Goal: Task Accomplishment & Management: Manage account settings

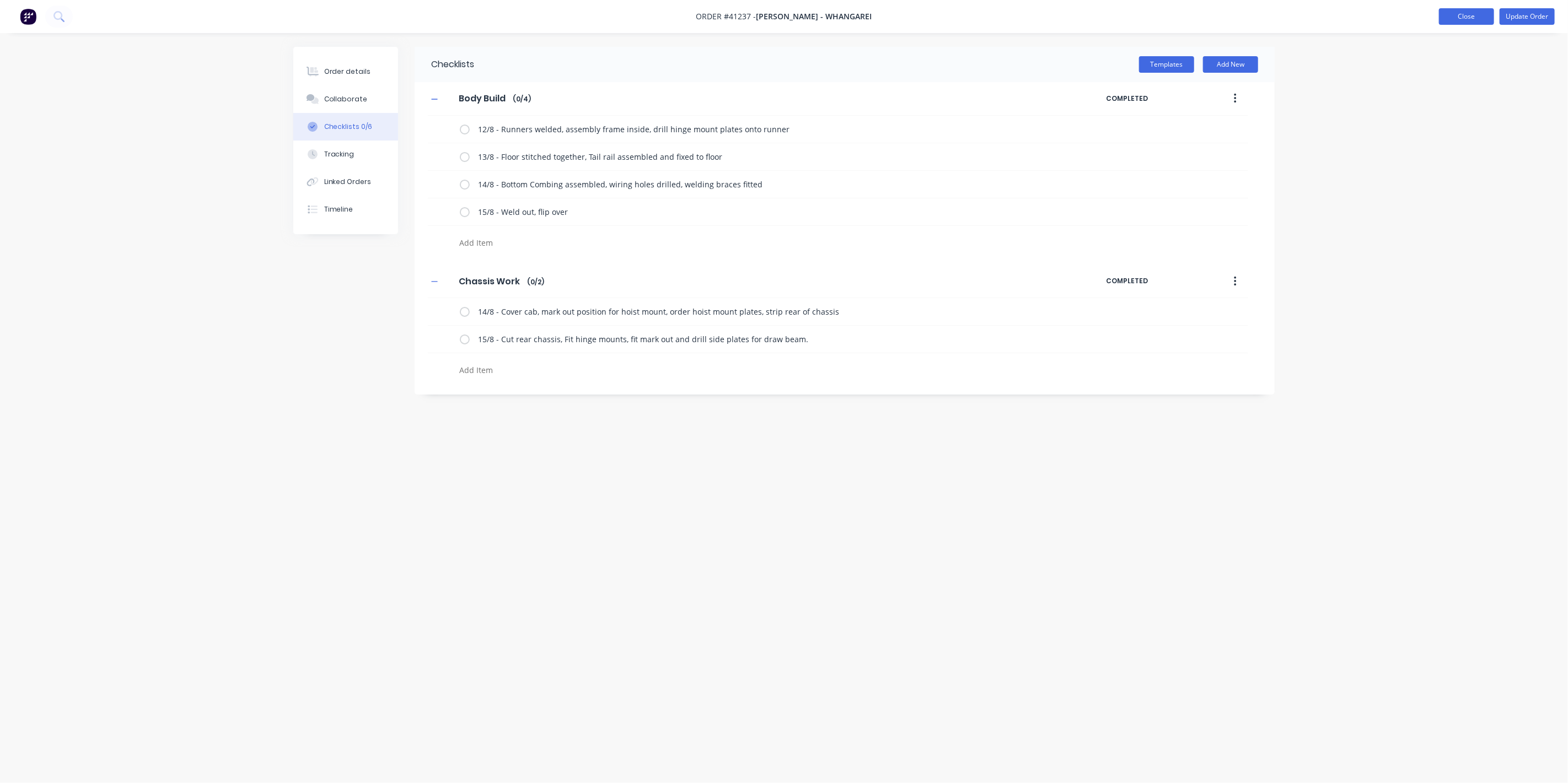
click at [1461, 13] on button "Close" at bounding box center [1466, 16] width 55 height 16
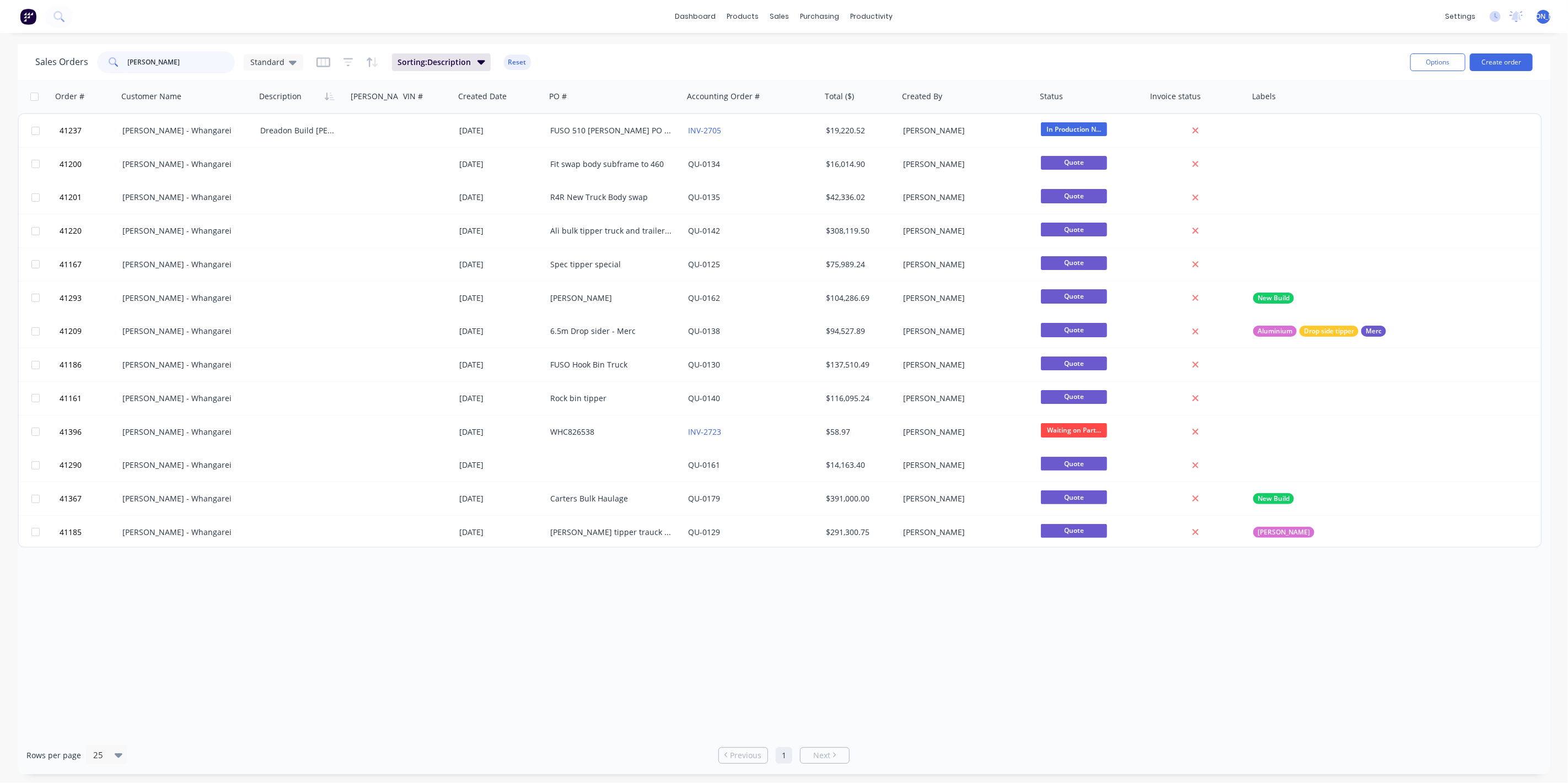
drag, startPoint x: 167, startPoint y: 60, endPoint x: 71, endPoint y: 58, distance: 96.0
click at [72, 59] on div "Sales Orders [PERSON_NAME] Standard" at bounding box center [169, 62] width 268 height 22
type input "41388"
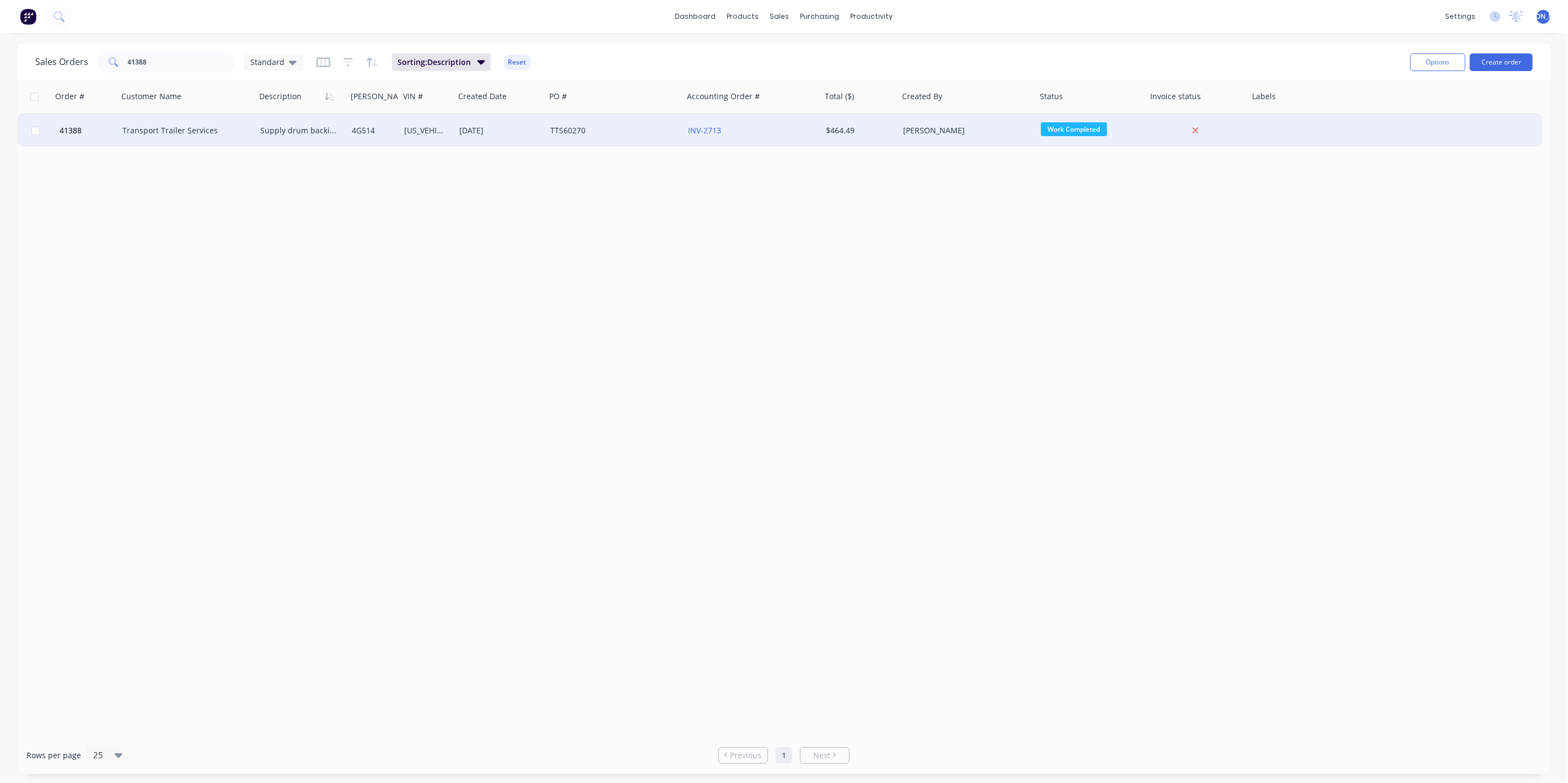
click at [198, 137] on div "Transport Trailer Services" at bounding box center [187, 130] width 138 height 33
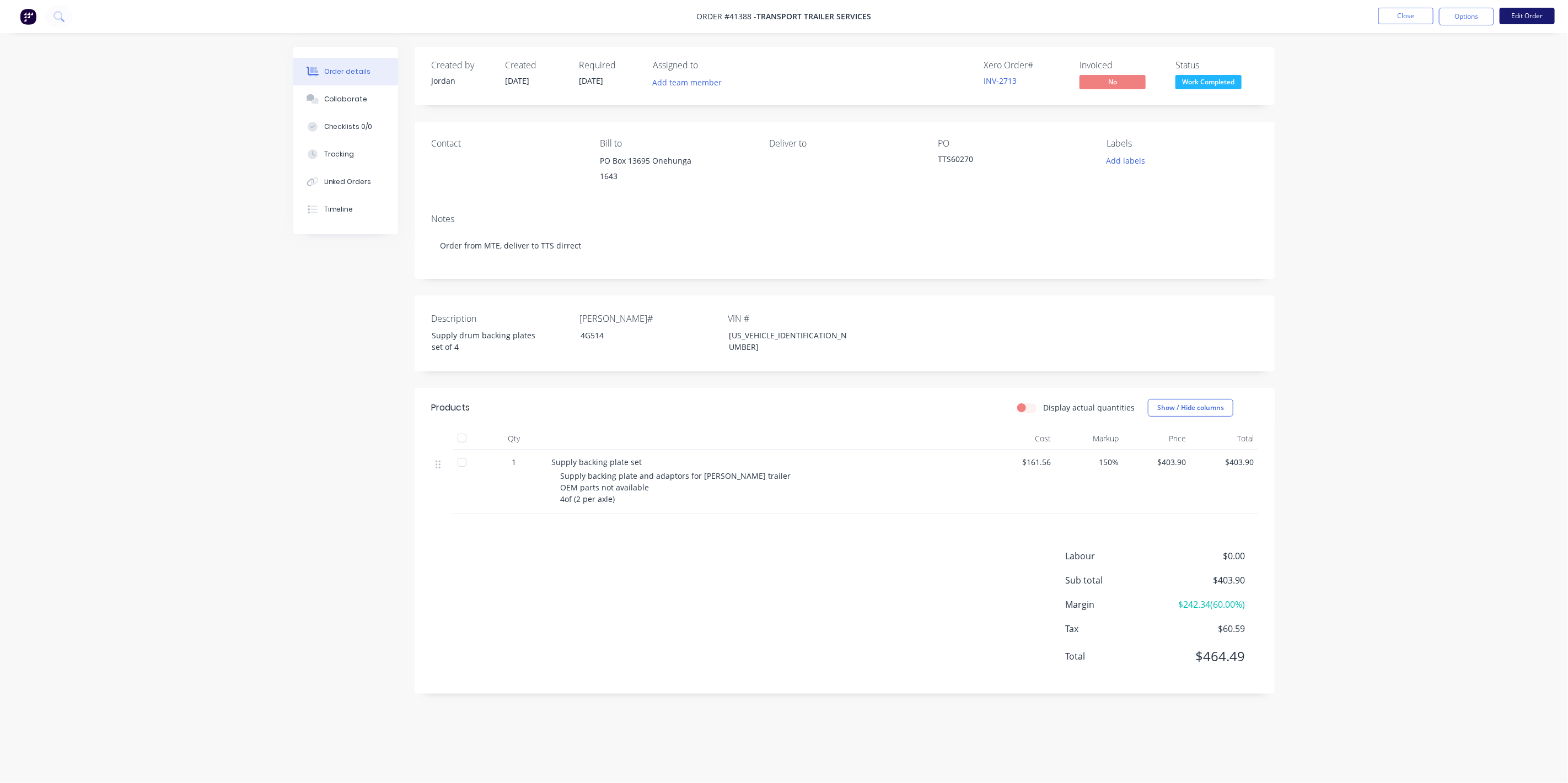
click at [1534, 16] on button "Edit Order" at bounding box center [1527, 16] width 55 height 16
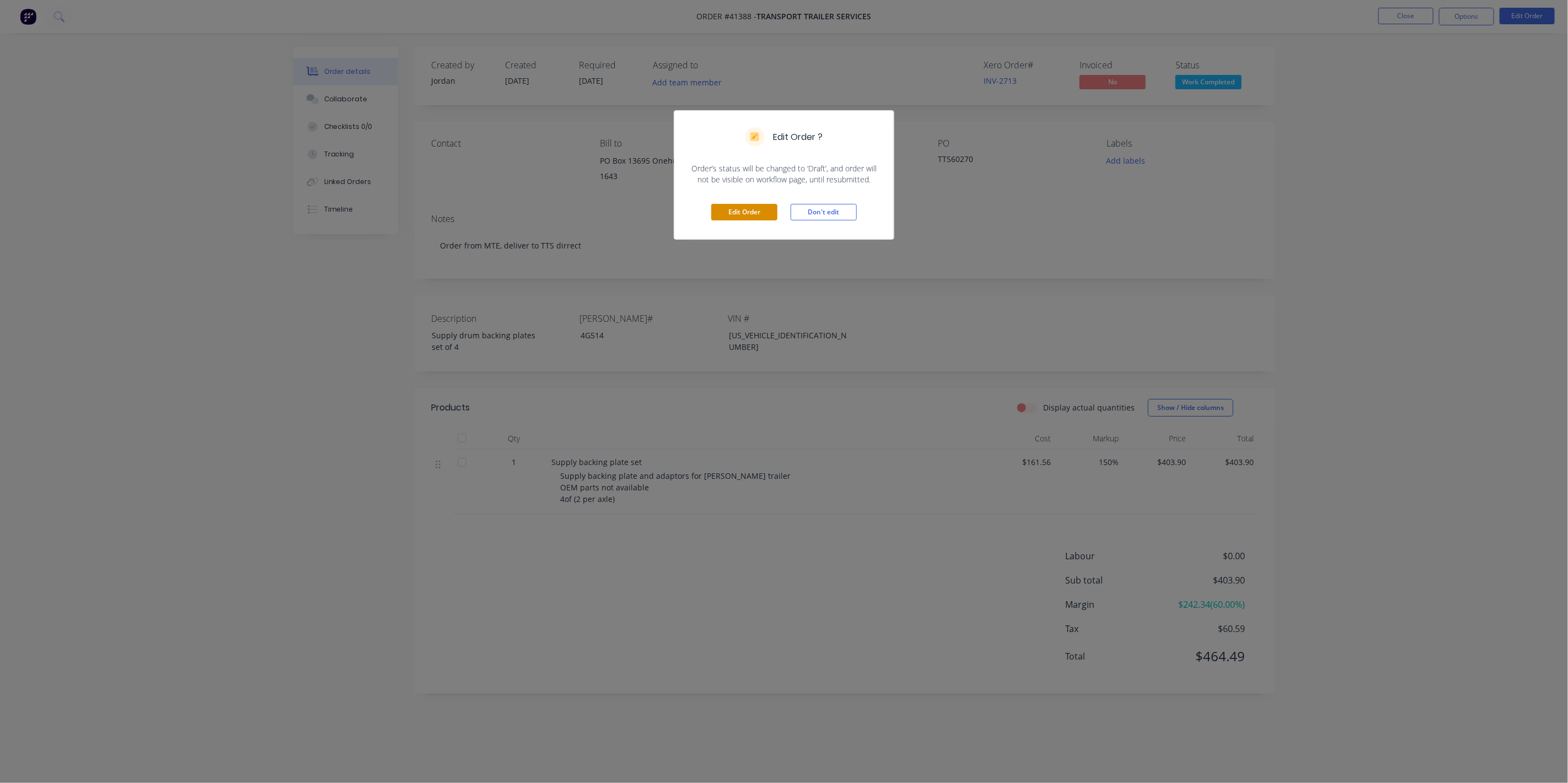
click at [746, 210] on button "Edit Order" at bounding box center [744, 212] width 66 height 16
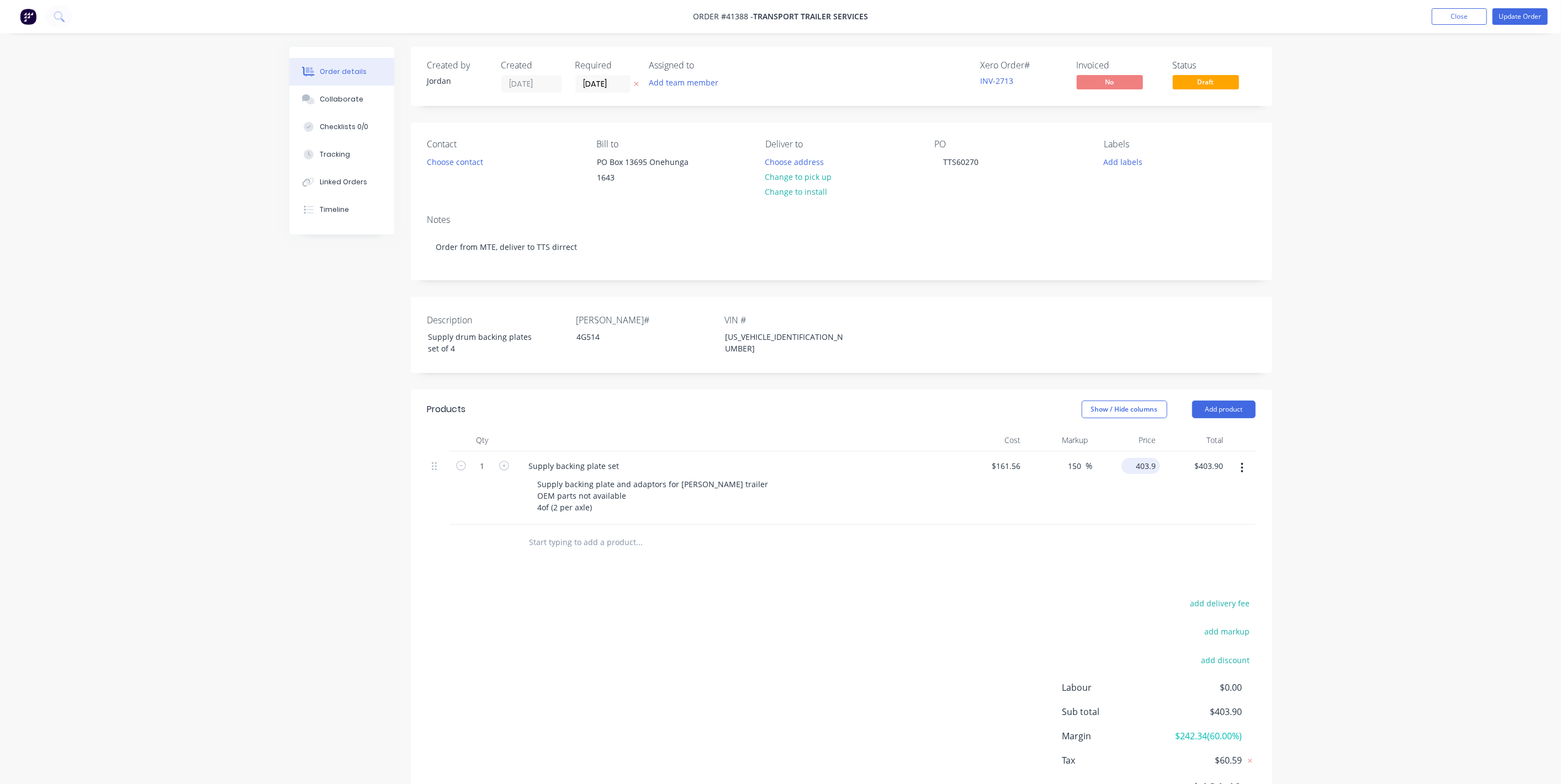
click at [1150, 461] on input "403.9" at bounding box center [1143, 466] width 34 height 16
type input "375"
type input "132.11"
type input "$375.00"
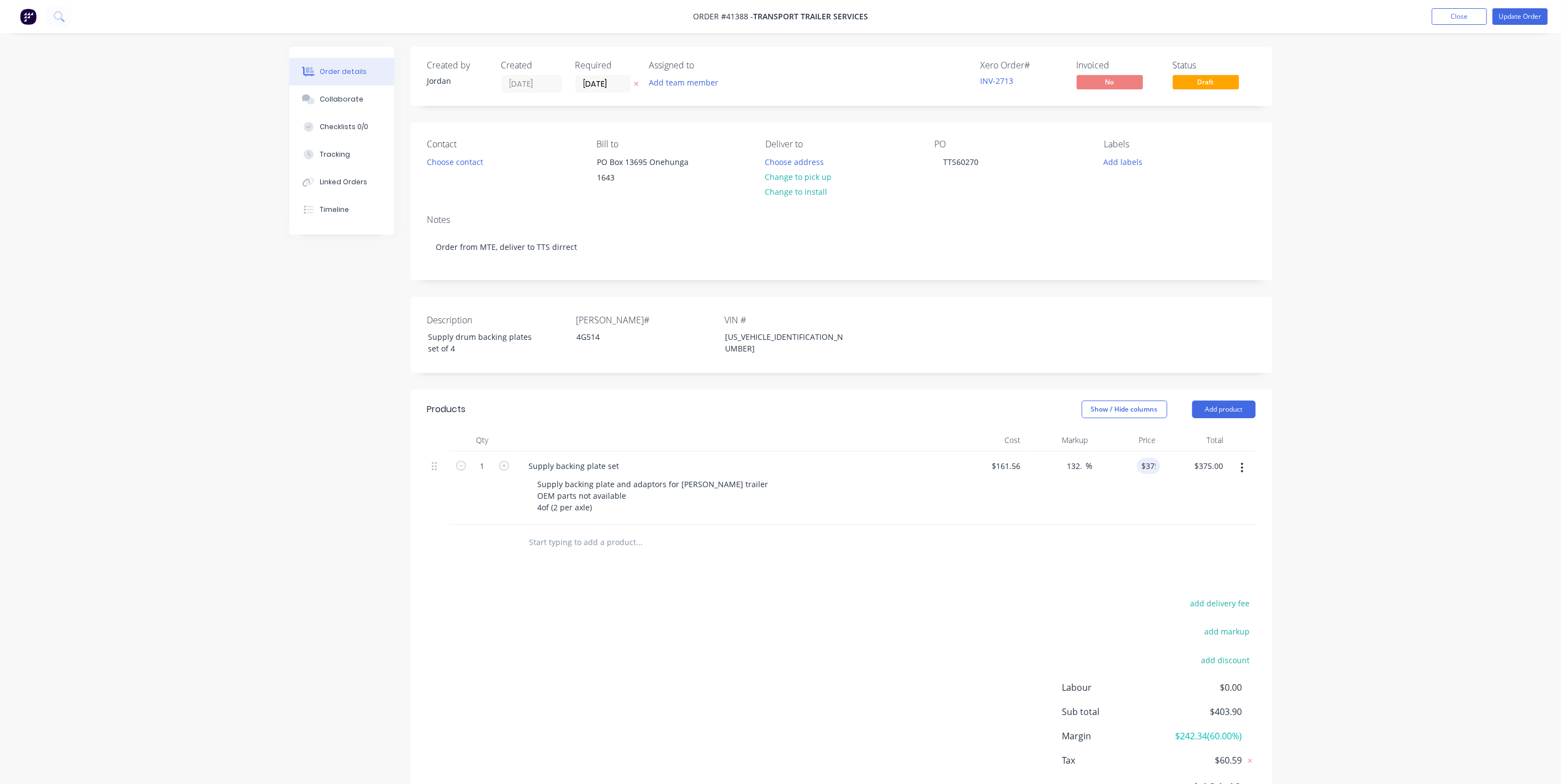
click at [1092, 577] on div "Products Show / Hide columns Add product Qty Cost Markup Price Total 1 Supply b…" at bounding box center [841, 607] width 861 height 436
click at [1022, 539] on div at bounding box center [841, 542] width 828 height 36
click at [839, 572] on div "Products Show / Hide columns Add product Qty Cost Markup Price Total 1 Supply b…" at bounding box center [841, 607] width 861 height 436
click at [1066, 549] on div at bounding box center [841, 542] width 828 height 36
click at [1532, 16] on button "Update Order" at bounding box center [1520, 16] width 55 height 16
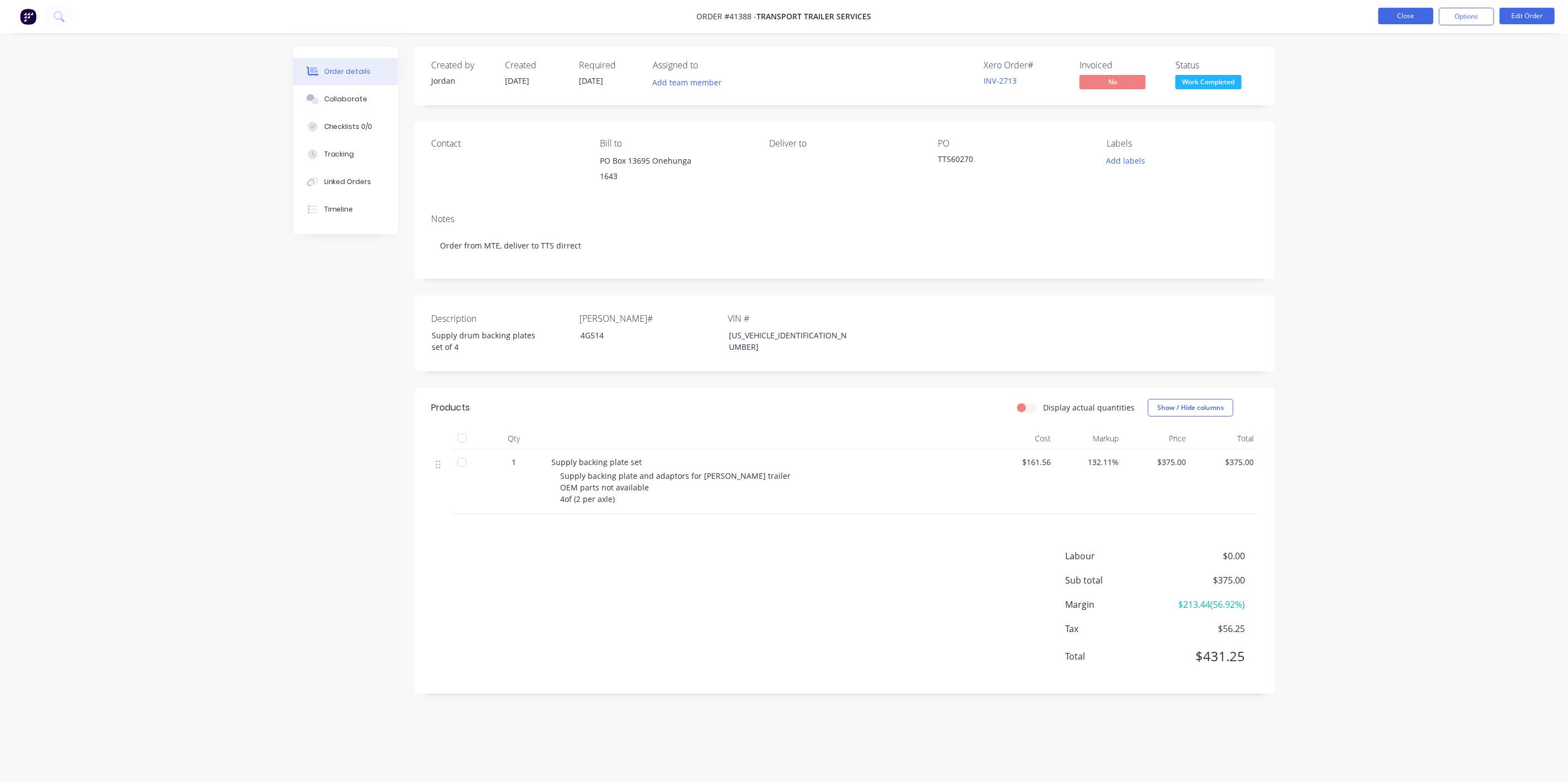
click at [1423, 12] on button "Close" at bounding box center [1405, 16] width 55 height 16
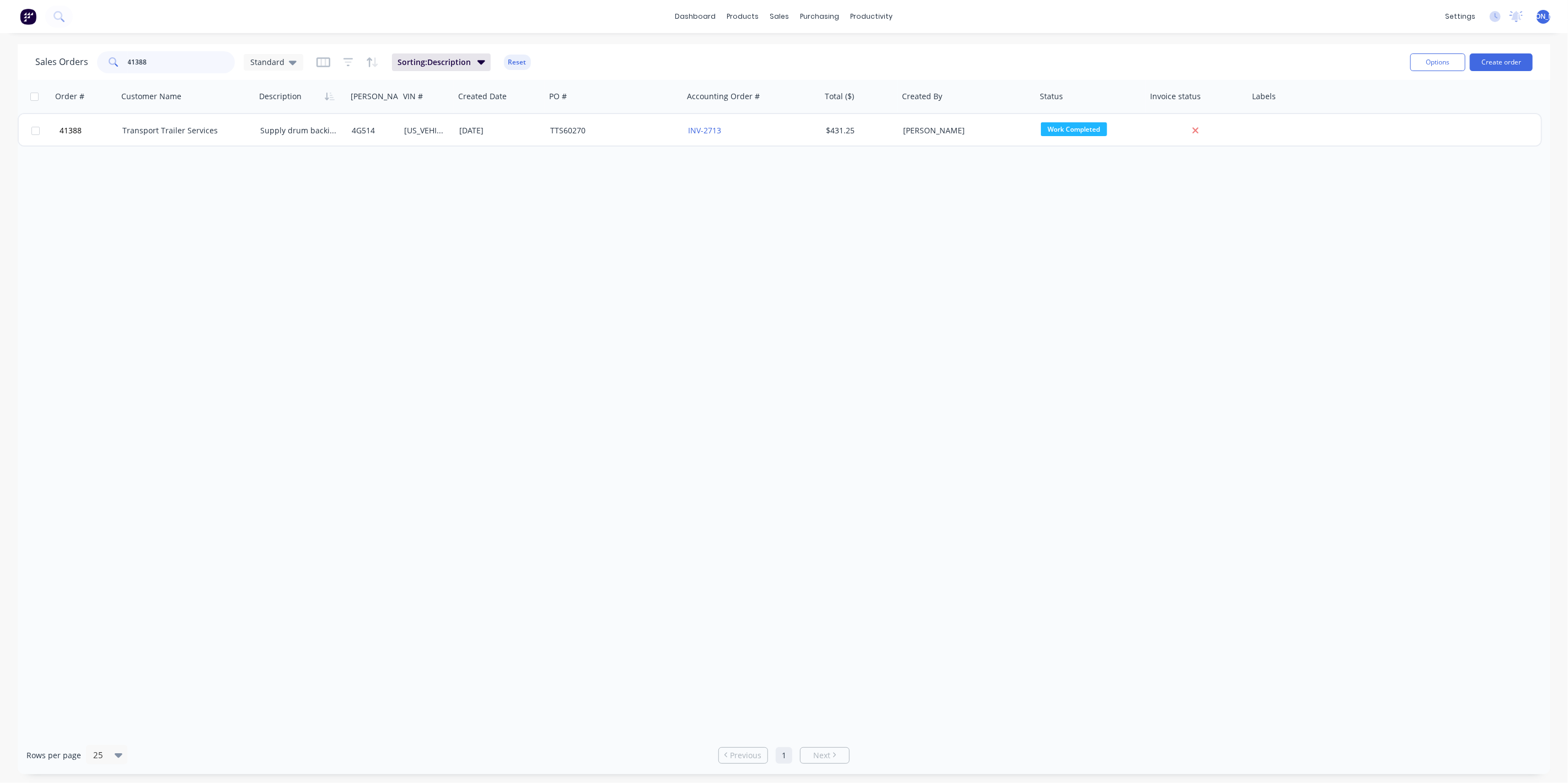
drag, startPoint x: 148, startPoint y: 61, endPoint x: 97, endPoint y: 60, distance: 51.0
click at [99, 60] on div "41388" at bounding box center [166, 62] width 138 height 22
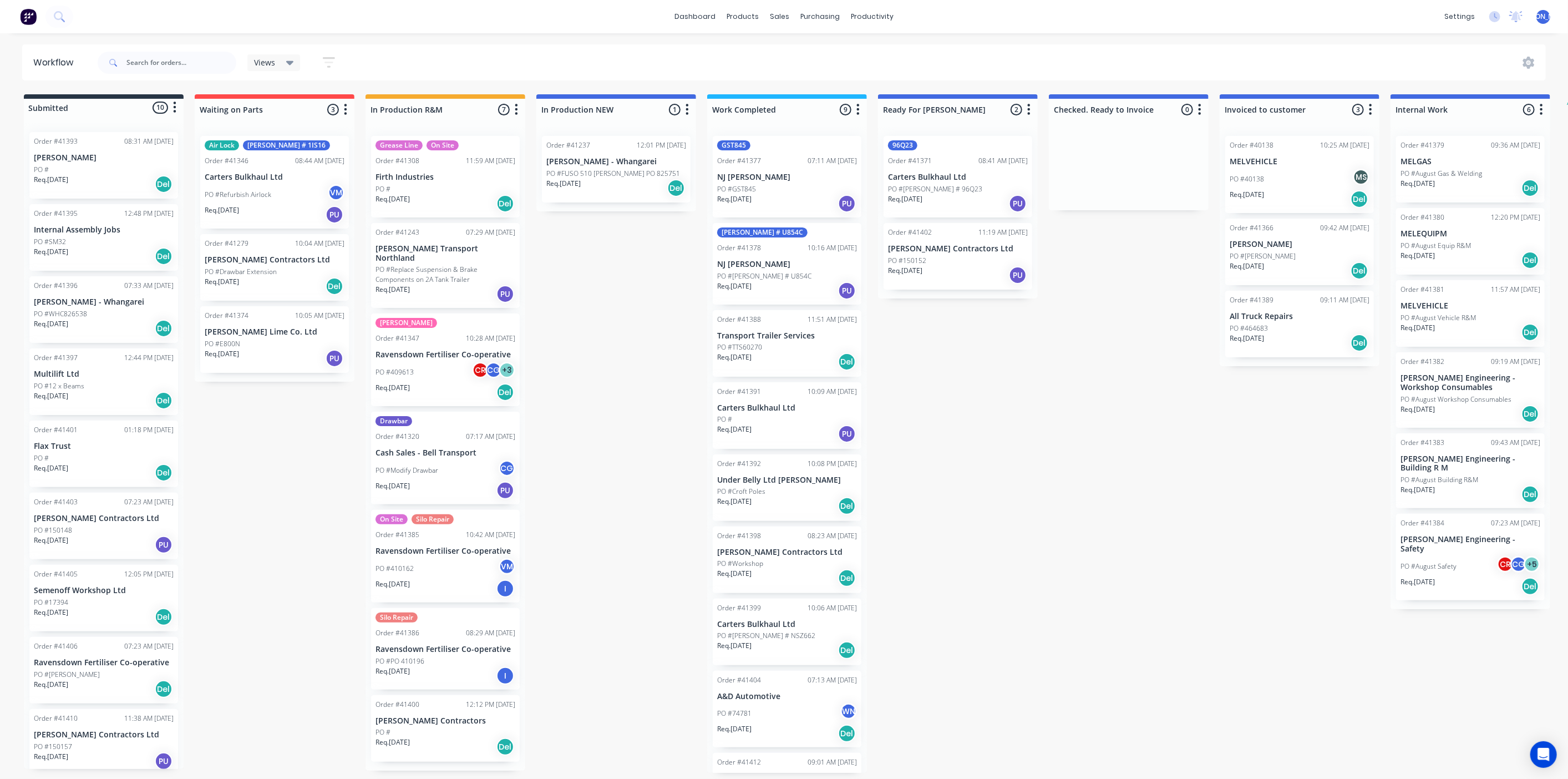
click at [694, 434] on div "Submitted 10 Status colour #273444 hex #273444 Save Cancel Summaries Total orde…" at bounding box center [916, 434] width 1850 height 679
click at [1495, 11] on icon at bounding box center [1495, 17] width 11 height 11
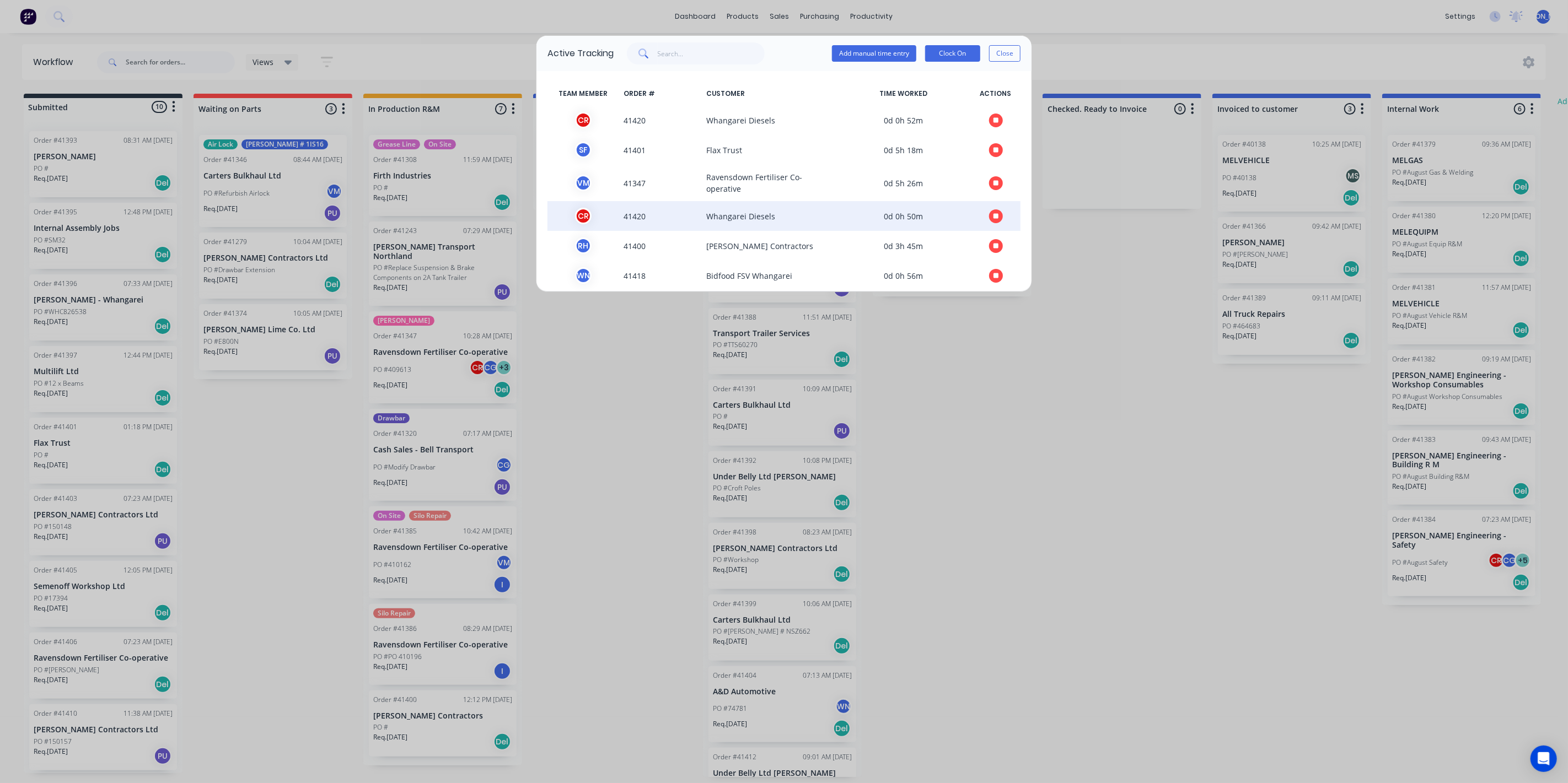
click at [642, 224] on span "41420" at bounding box center [660, 215] width 83 height 16
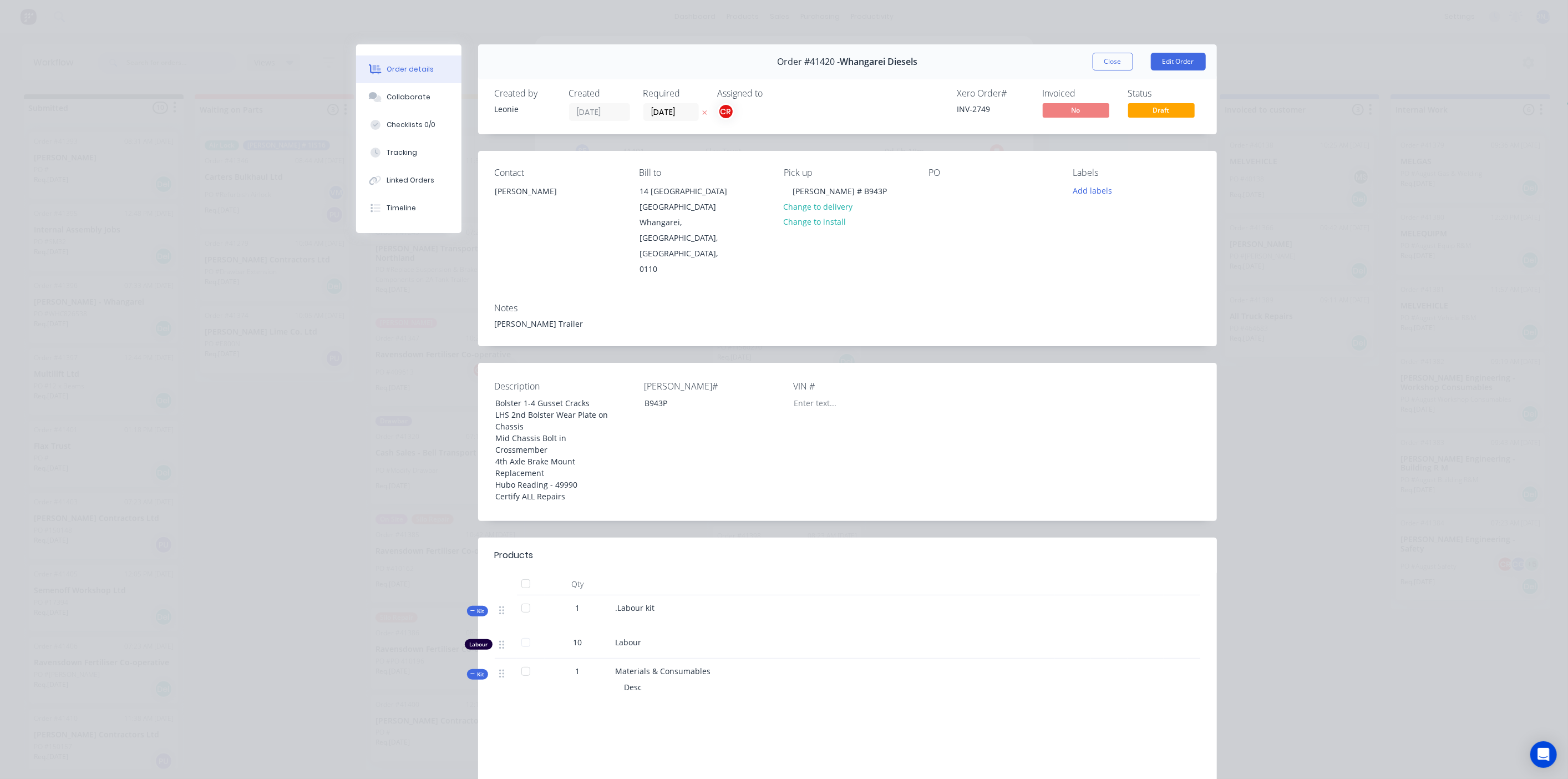
click at [897, 294] on div "Notes Forrester Trailer" at bounding box center [847, 320] width 738 height 52
click at [773, 327] on div "Order #41420 - Whangarei Diesels Close Edit Order Created by Leonie Created 12/…" at bounding box center [787, 473] width 861 height 857
click at [1119, 62] on button "Close" at bounding box center [1112, 61] width 40 height 18
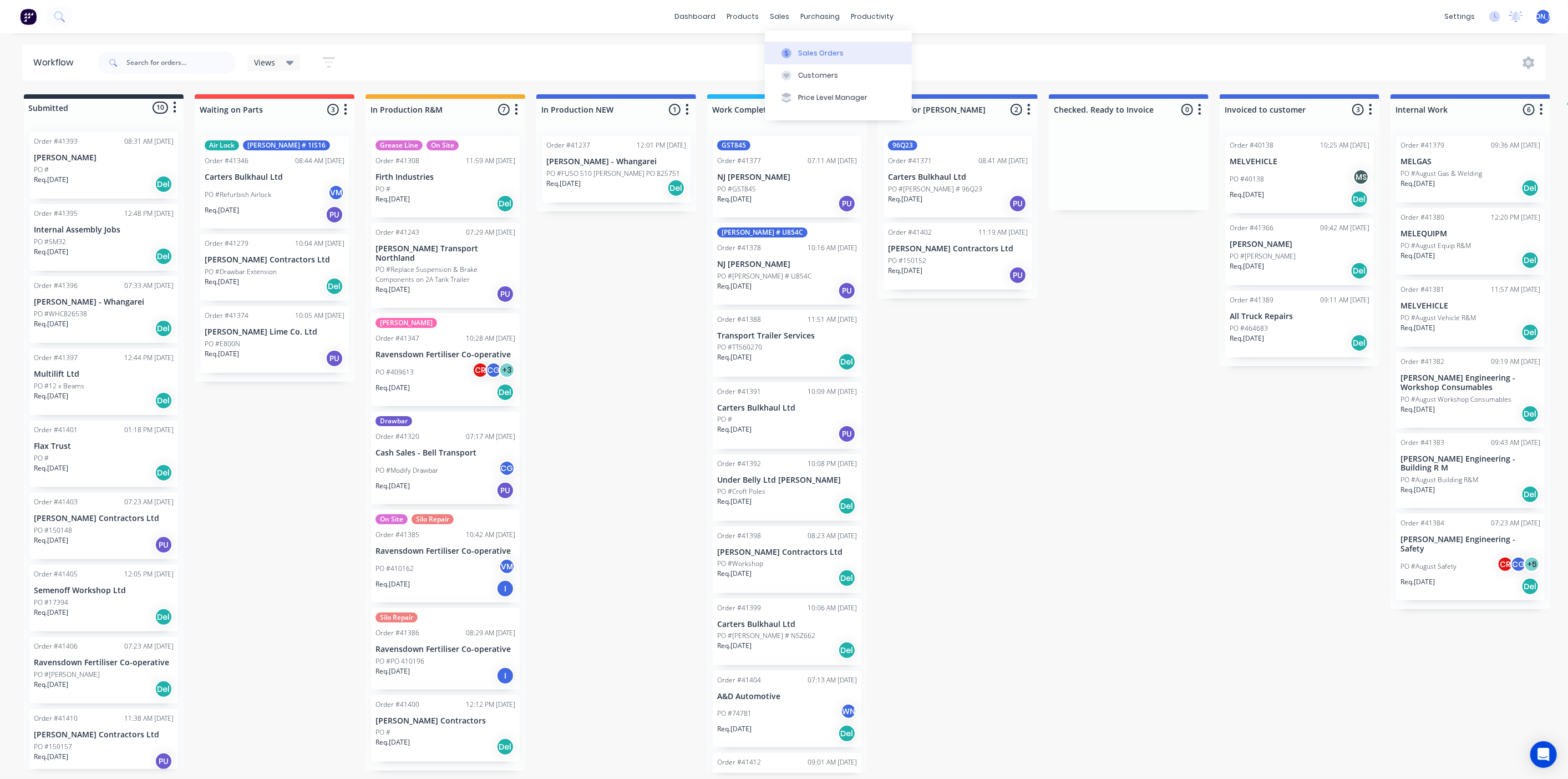
click at [800, 50] on div "Sales Orders" at bounding box center [820, 53] width 45 height 10
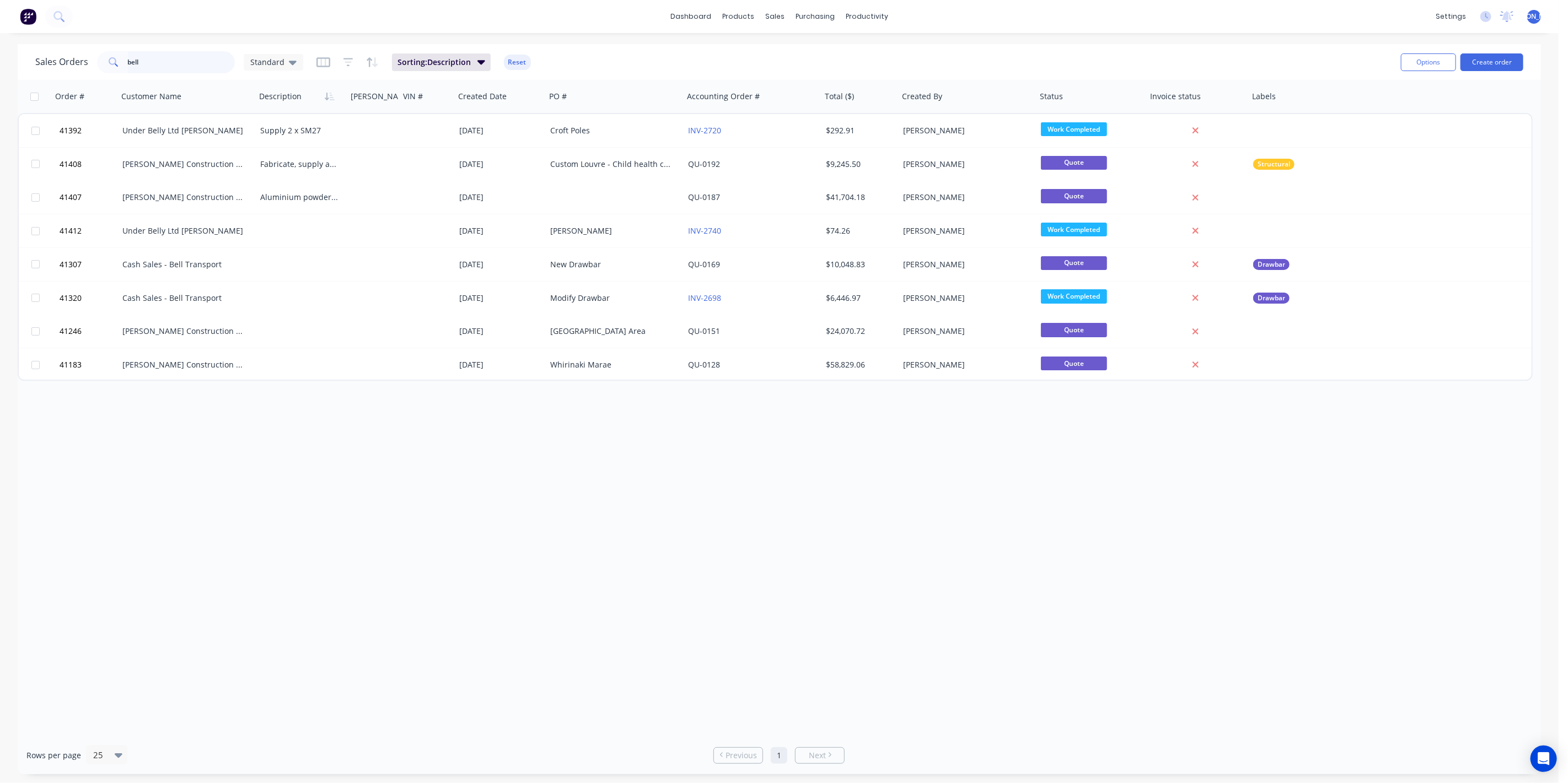
click at [163, 63] on input "bell" at bounding box center [181, 62] width 108 height 22
click at [163, 62] on input "bell" at bounding box center [181, 62] width 108 height 22
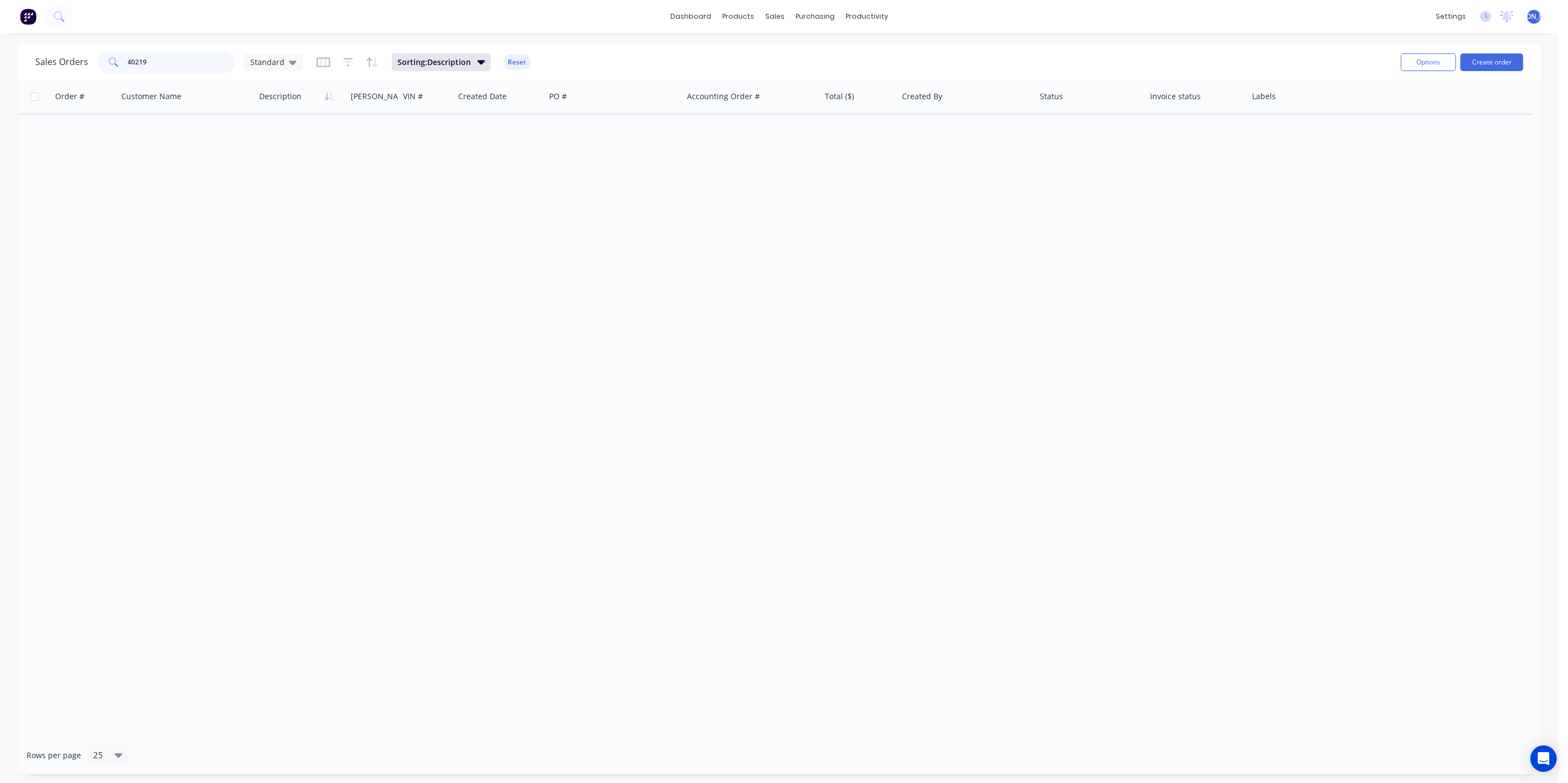
click at [158, 58] on input "40219" at bounding box center [181, 62] width 108 height 22
click at [790, 52] on button "Sales Orders" at bounding box center [833, 52] width 146 height 22
drag, startPoint x: 143, startPoint y: 60, endPoint x: 177, endPoint y: 56, distance: 34.2
click at [143, 60] on input "40219" at bounding box center [181, 62] width 108 height 22
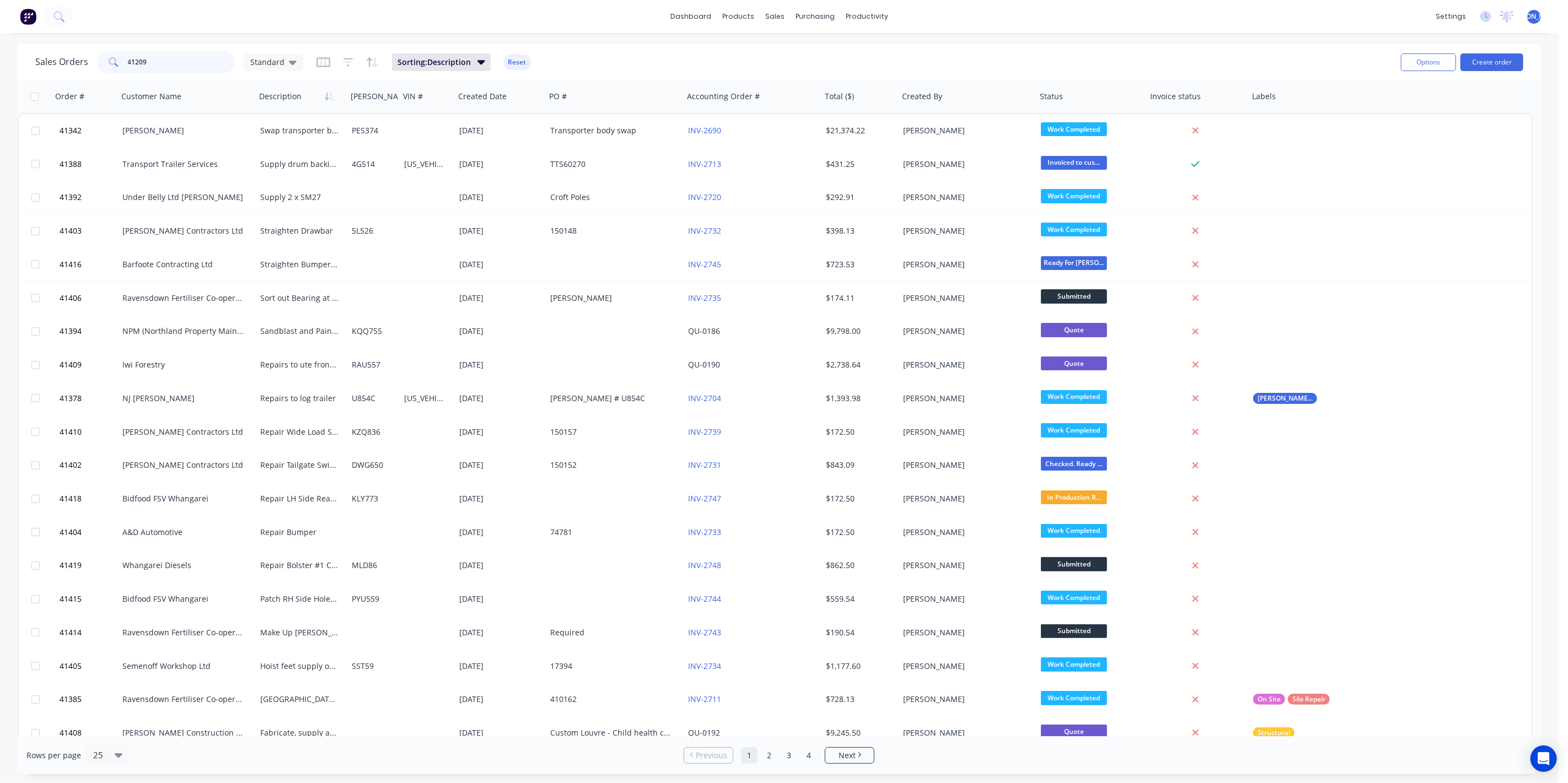
type input "41209"
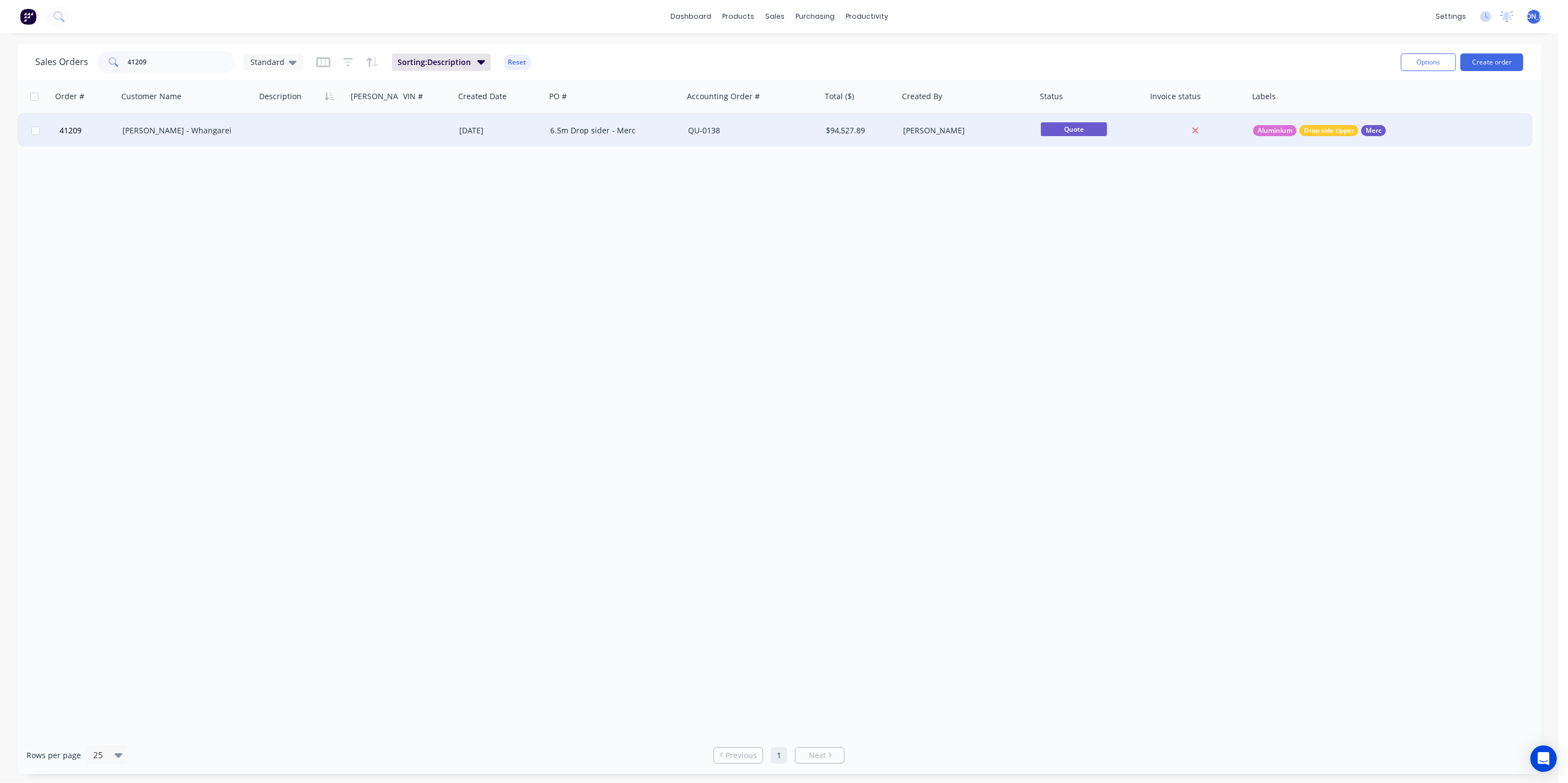
click at [352, 136] on div at bounding box center [374, 130] width 52 height 33
click at [198, 122] on div "[PERSON_NAME] - Whangarei" at bounding box center [187, 130] width 138 height 33
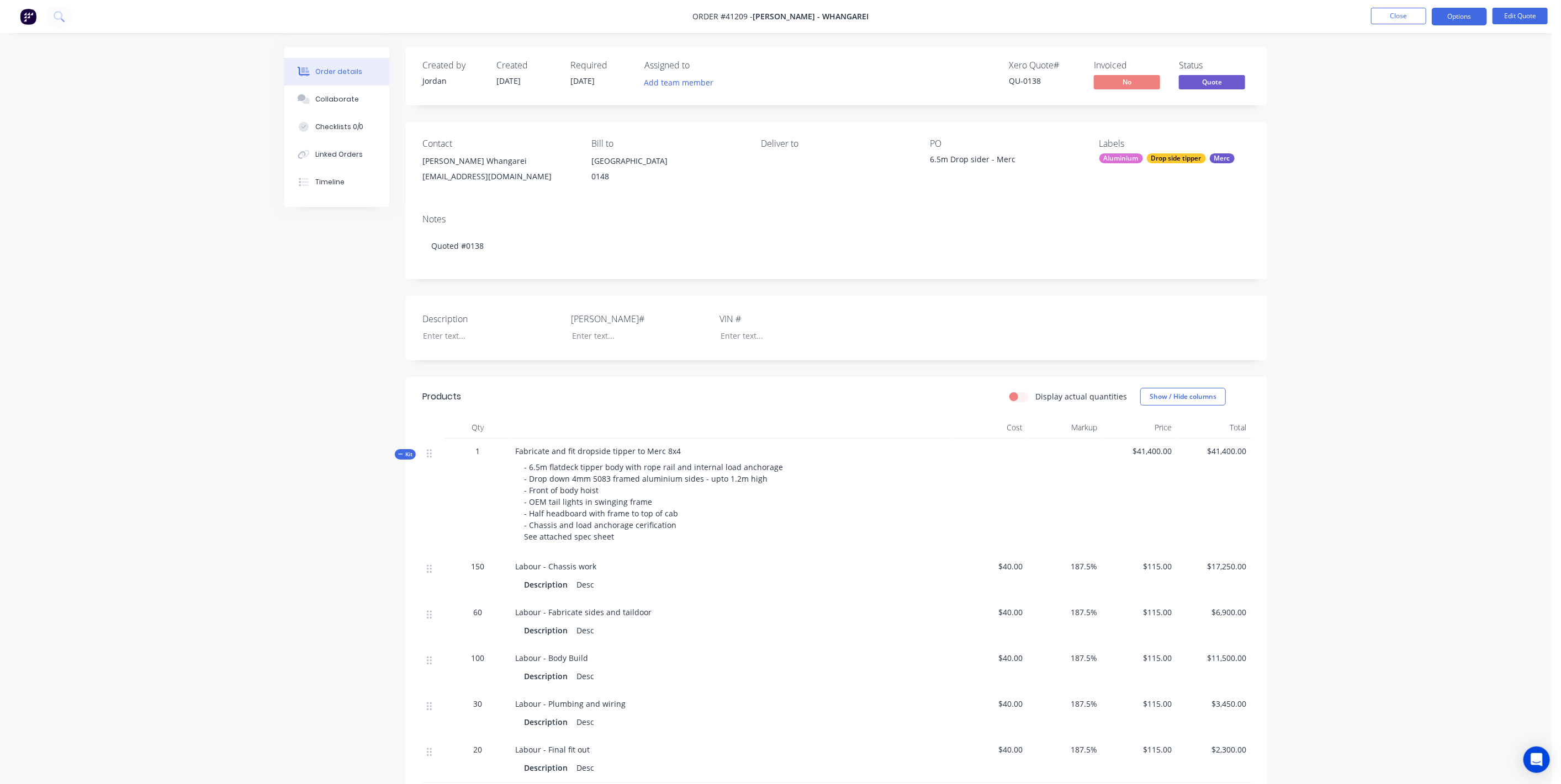
click at [407, 454] on span "Kit" at bounding box center [405, 454] width 15 height 9
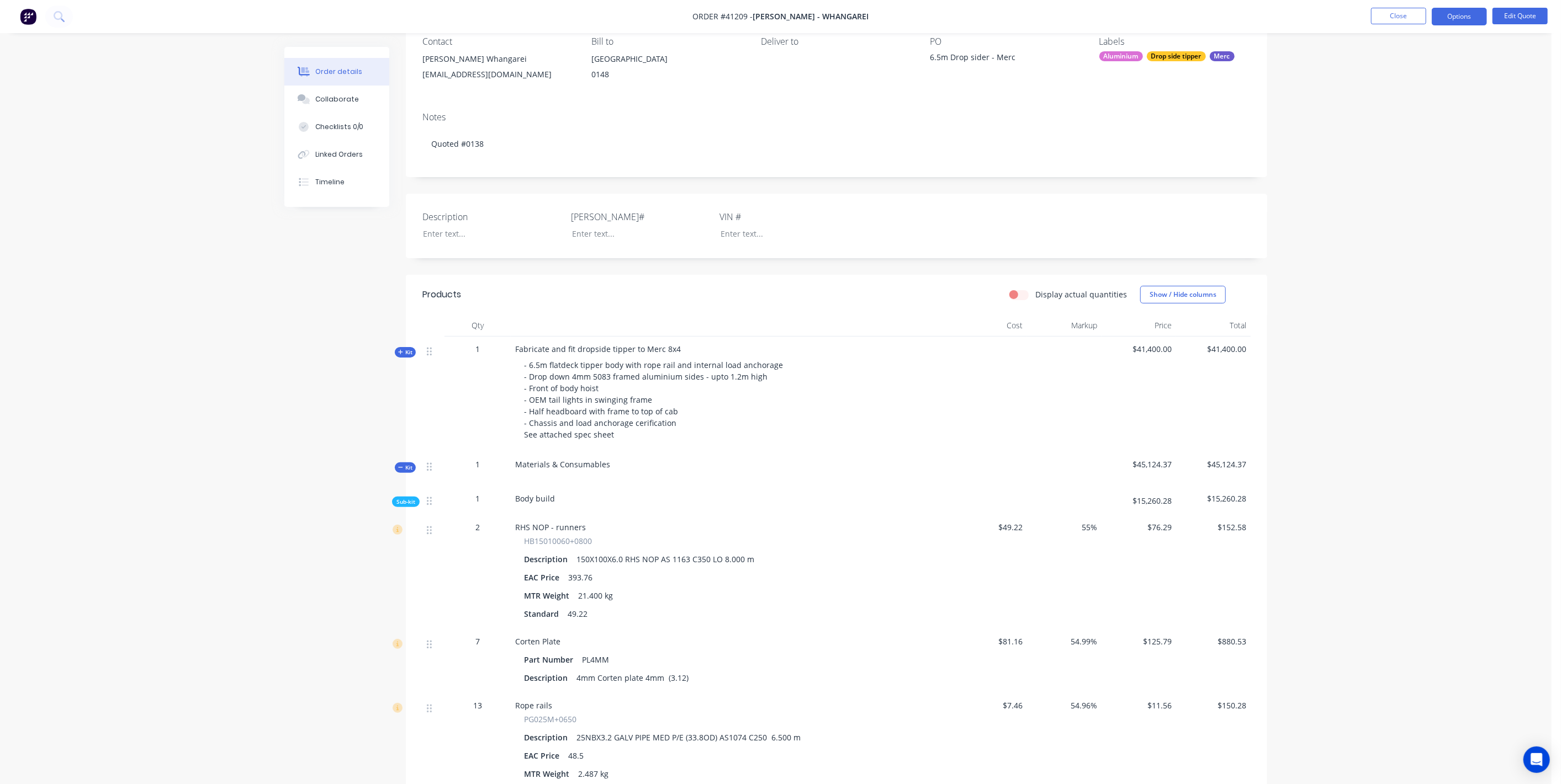
scroll to position [204, 0]
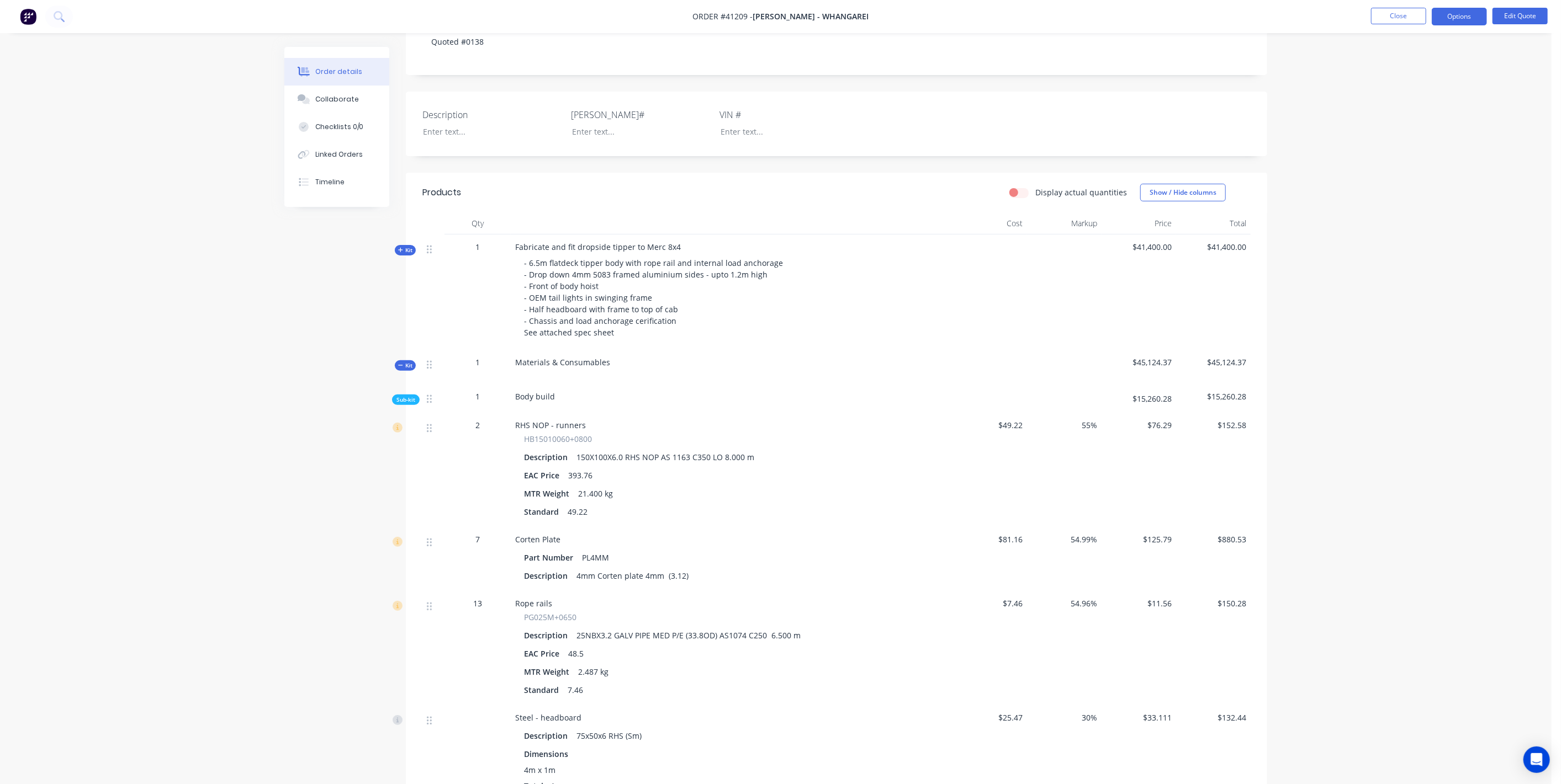
click at [405, 249] on span "Kit" at bounding box center [405, 250] width 15 height 9
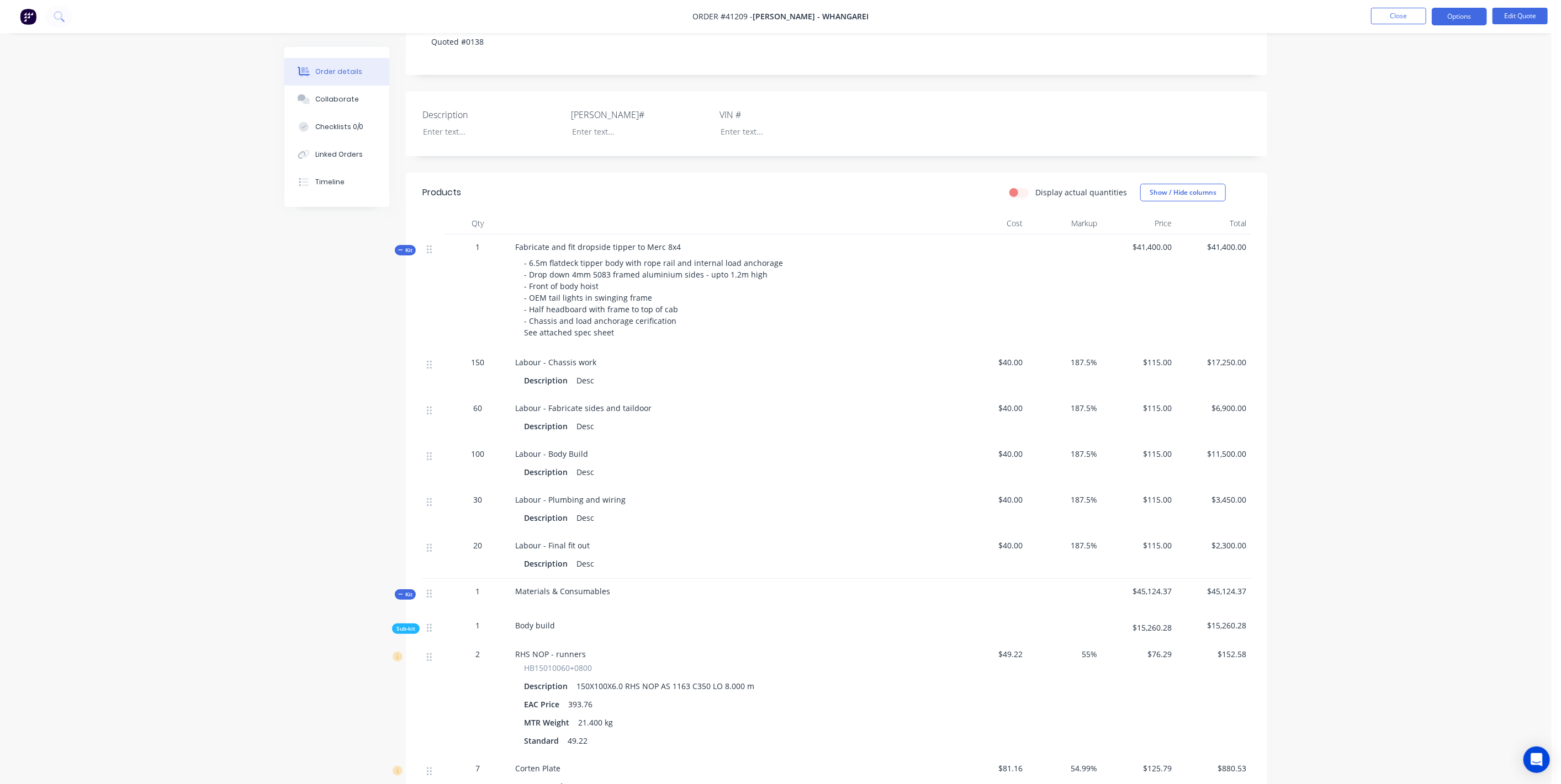
click at [407, 251] on span "Kit" at bounding box center [405, 250] width 15 height 9
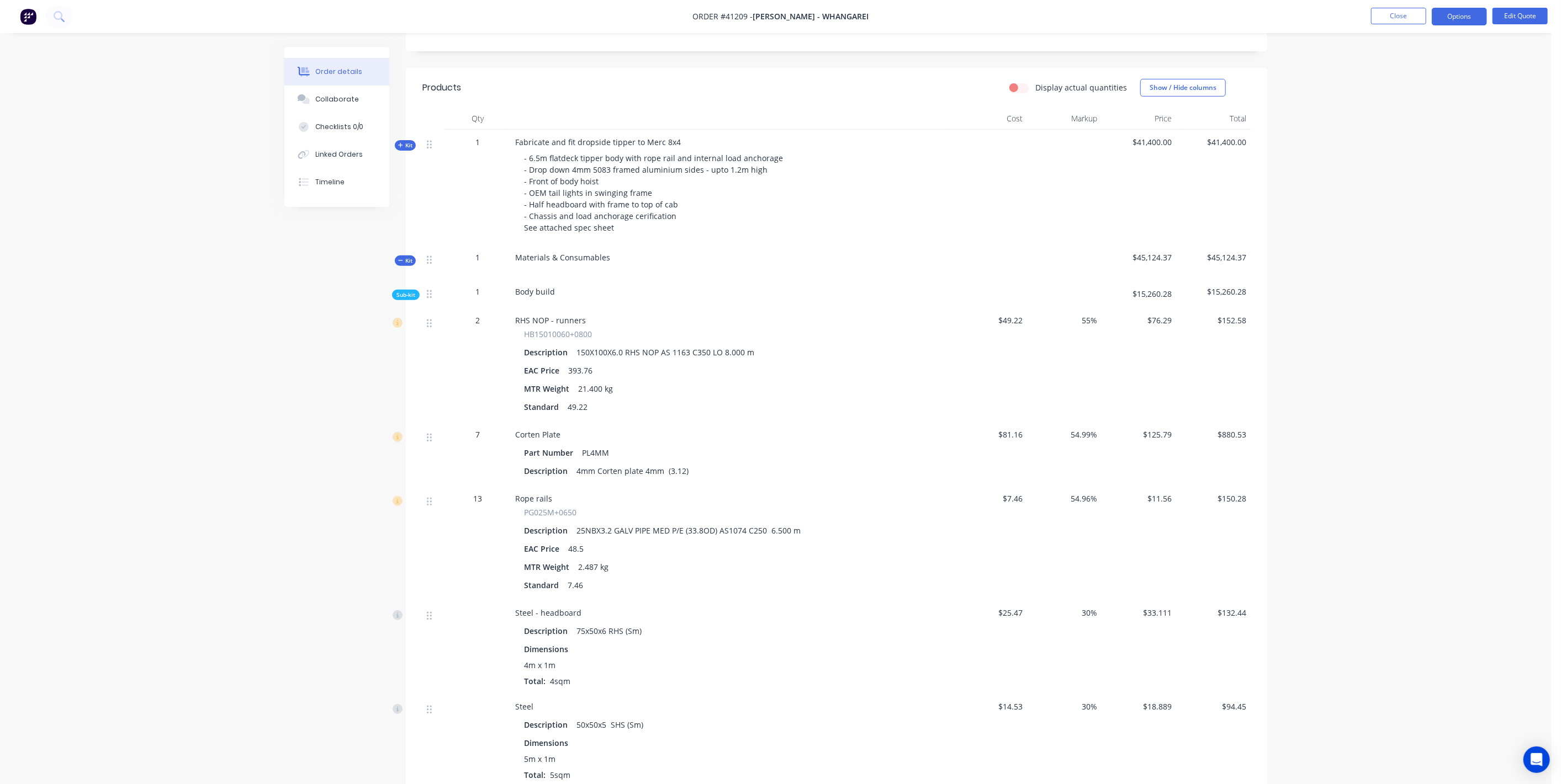
scroll to position [306, 0]
click at [402, 146] on icon at bounding box center [400, 147] width 5 height 5
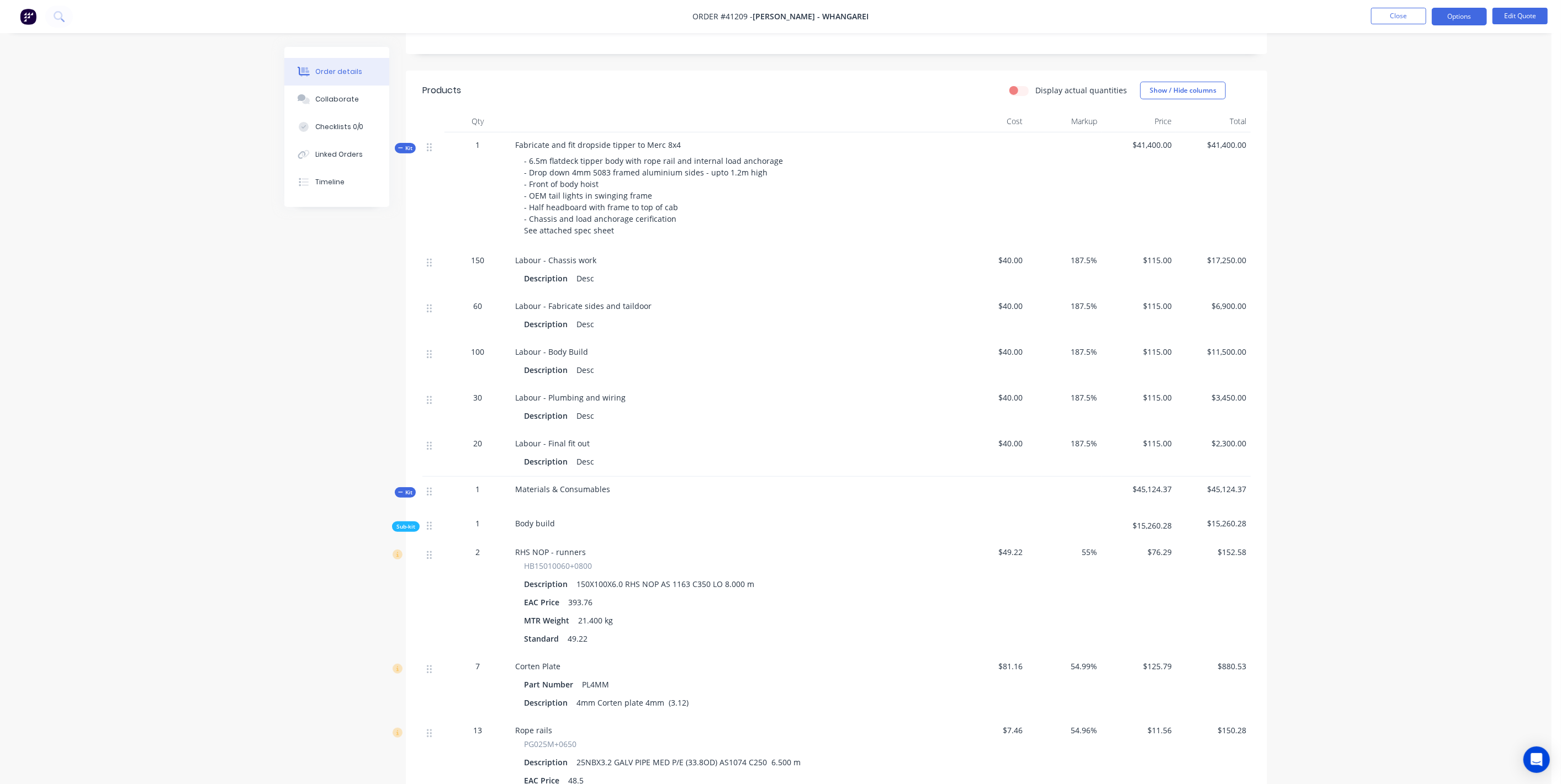
click at [405, 147] on span "Kit" at bounding box center [405, 148] width 15 height 9
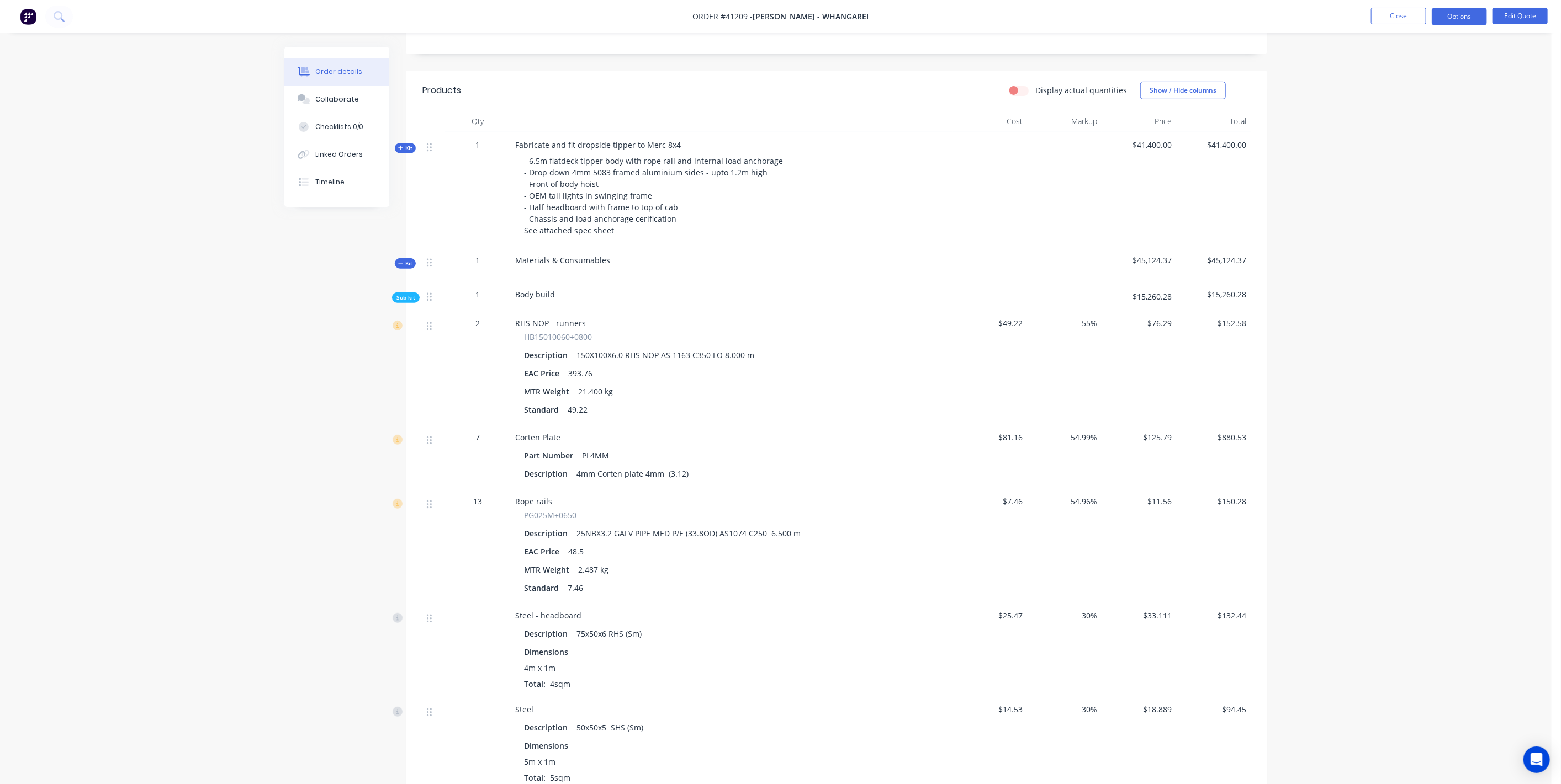
click at [403, 146] on span "Kit" at bounding box center [405, 148] width 15 height 9
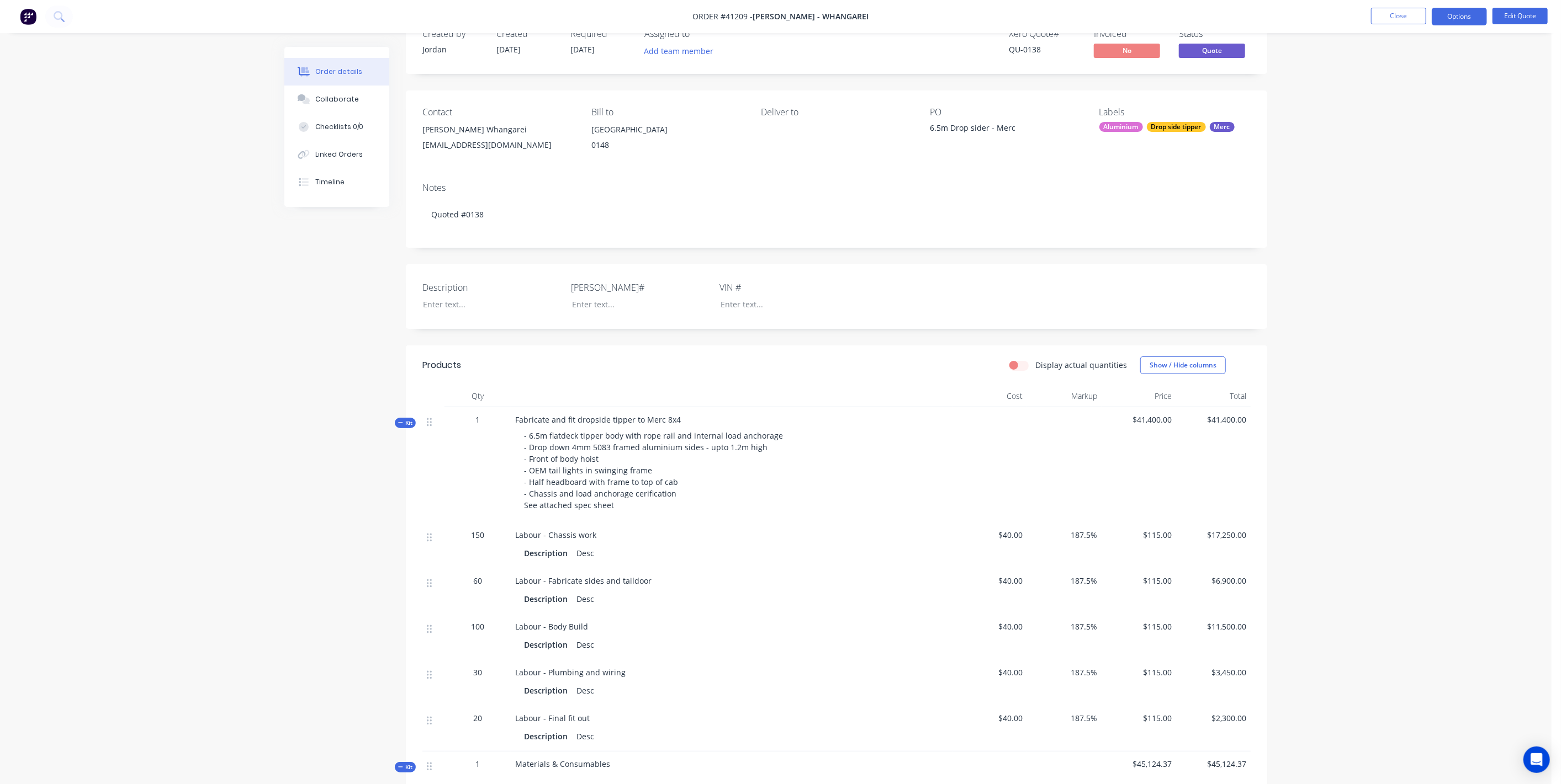
scroll to position [0, 0]
